Goal: Information Seeking & Learning: Learn about a topic

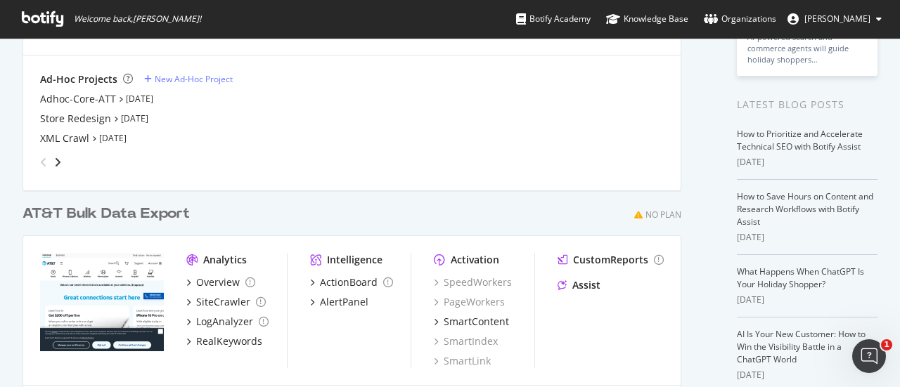
scroll to position [299, 0]
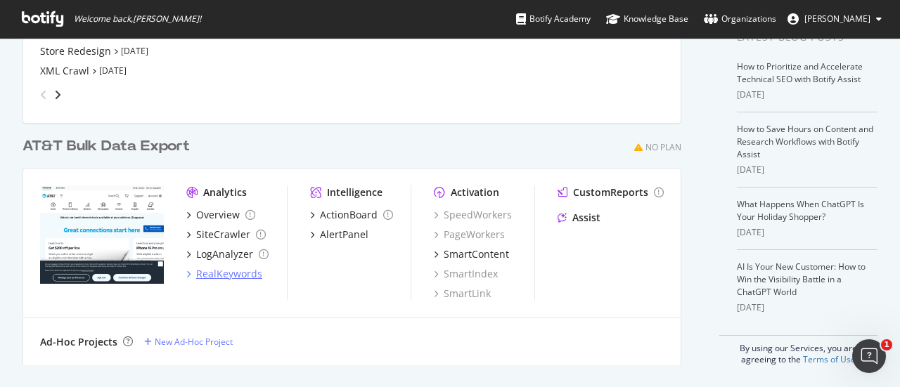
click at [218, 276] on div "RealKeywords" at bounding box center [229, 274] width 66 height 14
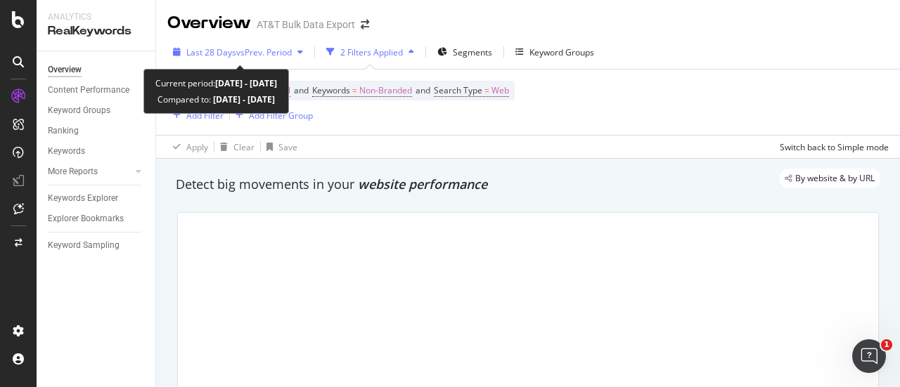
click at [291, 59] on div "Last 28 Days vs Prev. Period" at bounding box center [237, 51] width 141 height 21
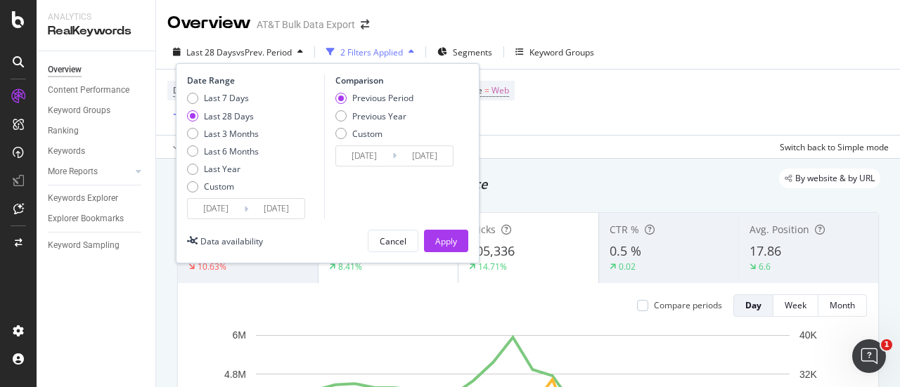
click at [226, 209] on input "[DATE]" at bounding box center [216, 209] width 56 height 20
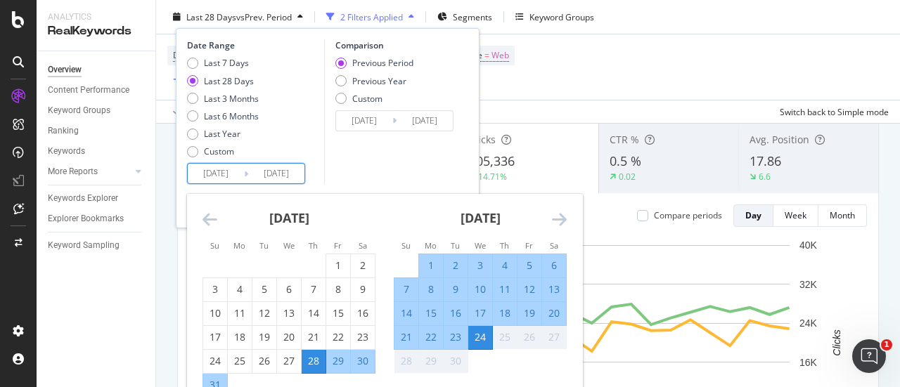
scroll to position [91, 0]
click at [477, 283] on div "10" at bounding box center [480, 290] width 24 height 14
type input "[DATE]"
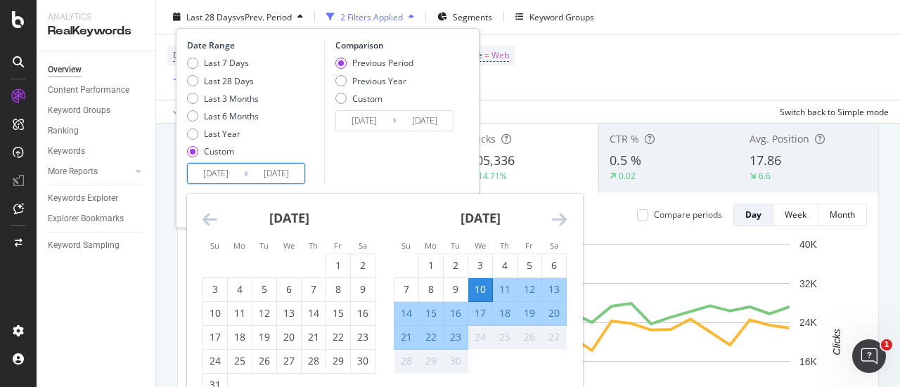
click at [403, 363] on div "28" at bounding box center [406, 361] width 24 height 14
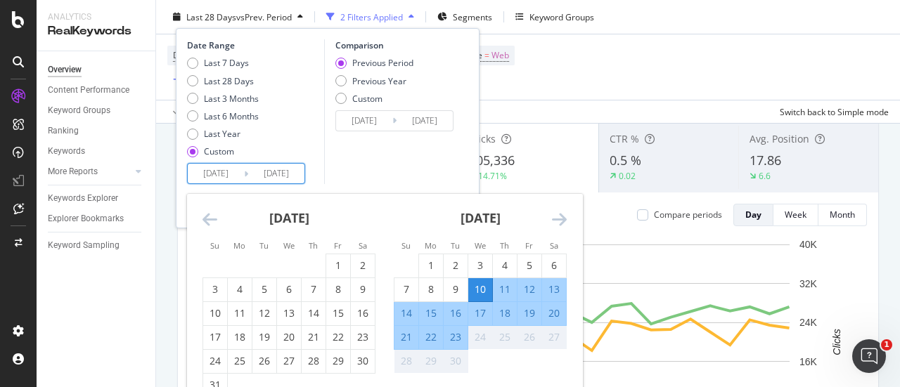
click at [403, 363] on div "28" at bounding box center [406, 361] width 24 height 14
click at [405, 362] on div "28" at bounding box center [406, 361] width 24 height 14
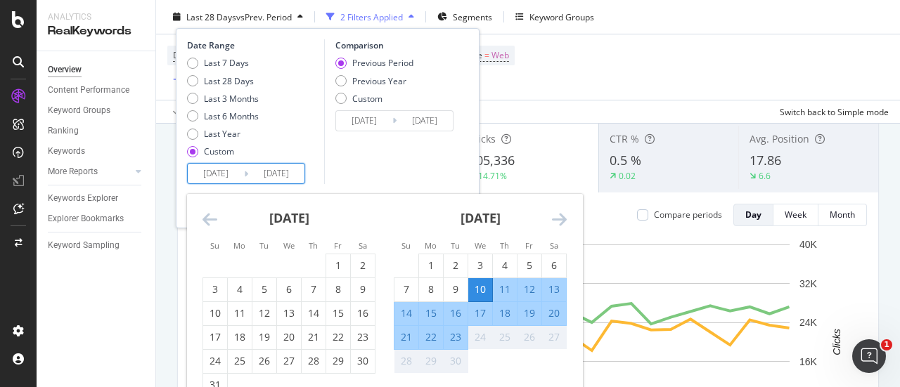
click at [405, 362] on div "28" at bounding box center [406, 361] width 24 height 14
click at [18, 12] on icon at bounding box center [18, 19] width 13 height 17
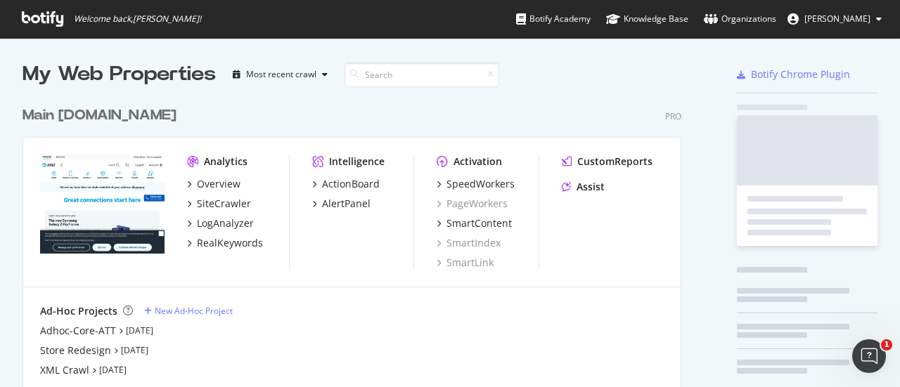
scroll to position [377, 878]
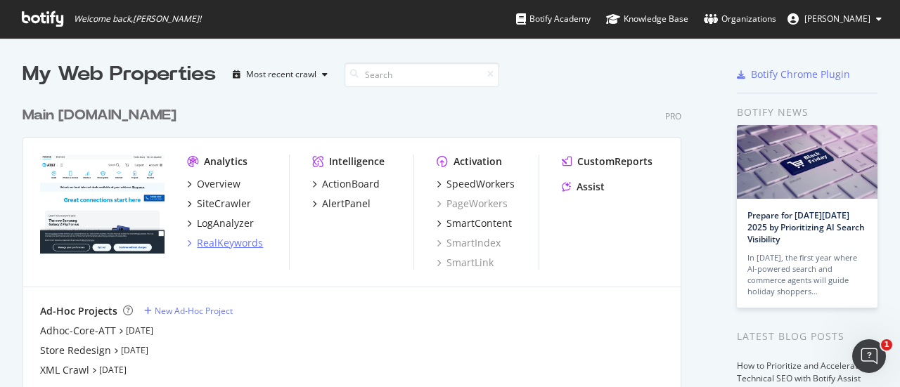
click at [209, 240] on div "RealKeywords" at bounding box center [230, 243] width 66 height 14
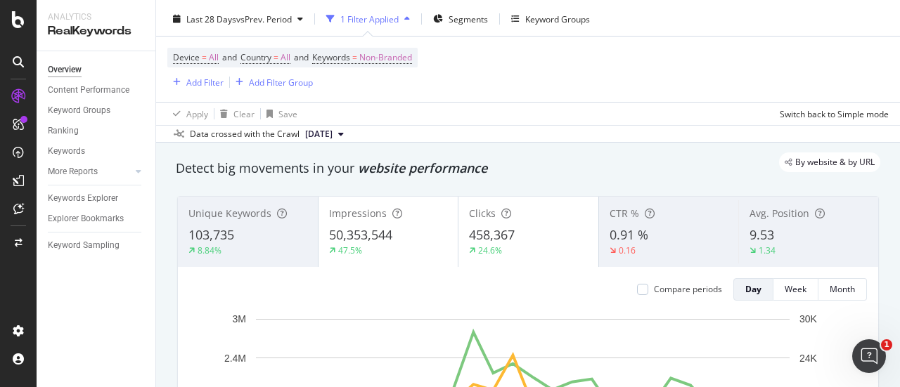
scroll to position [25, 0]
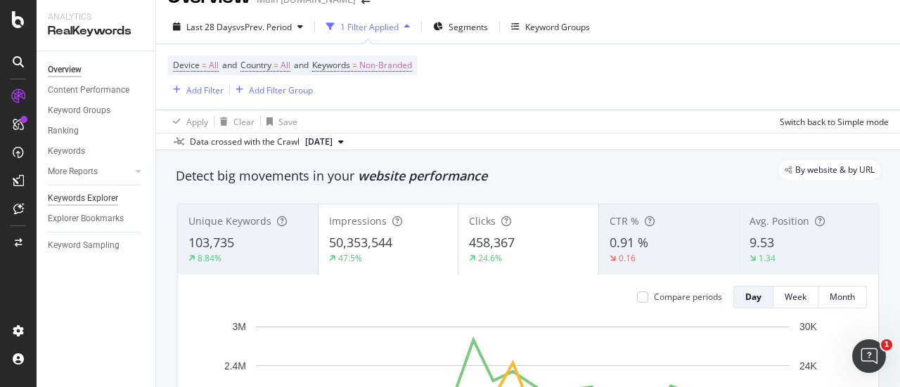
click at [104, 196] on div "Keywords Explorer" at bounding box center [83, 198] width 70 height 15
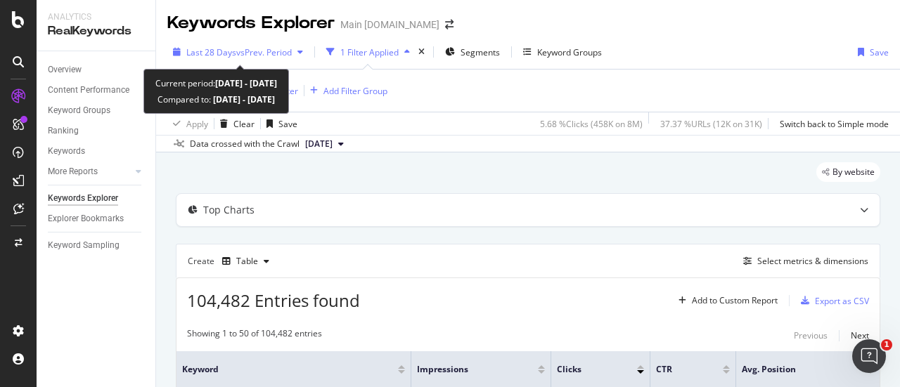
click at [255, 48] on span "vs Prev. Period" at bounding box center [264, 52] width 56 height 12
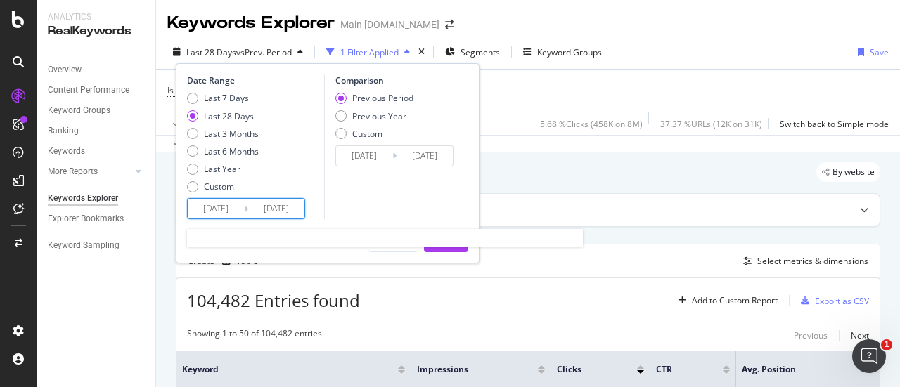
click at [229, 209] on input "[DATE]" at bounding box center [216, 209] width 56 height 20
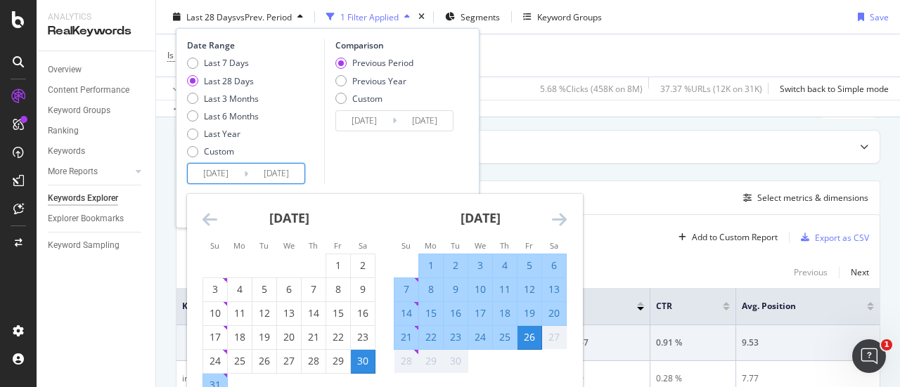
scroll to position [72, 0]
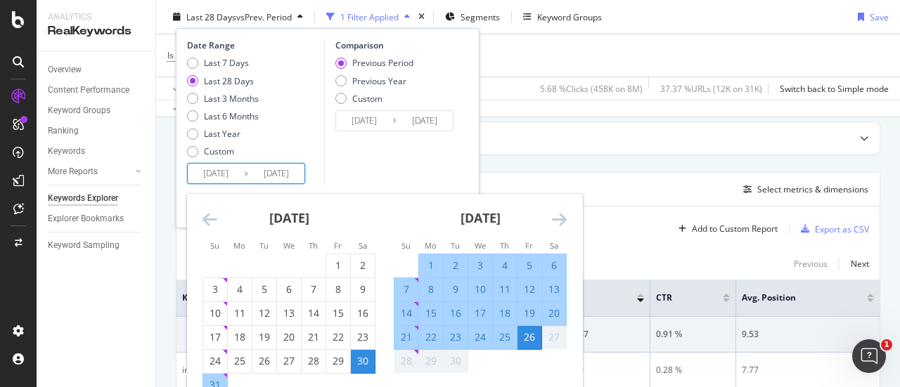
click at [488, 287] on div "10" at bounding box center [480, 290] width 24 height 14
type input "[DATE]"
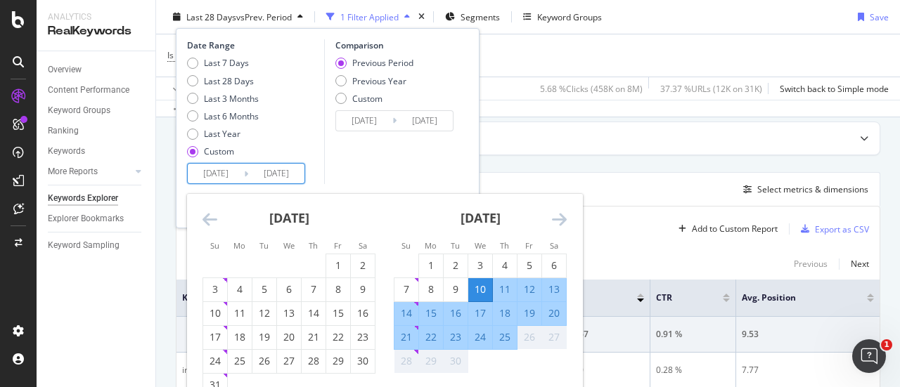
click at [401, 358] on div "28" at bounding box center [406, 361] width 24 height 14
